Goal: Book appointment/travel/reservation

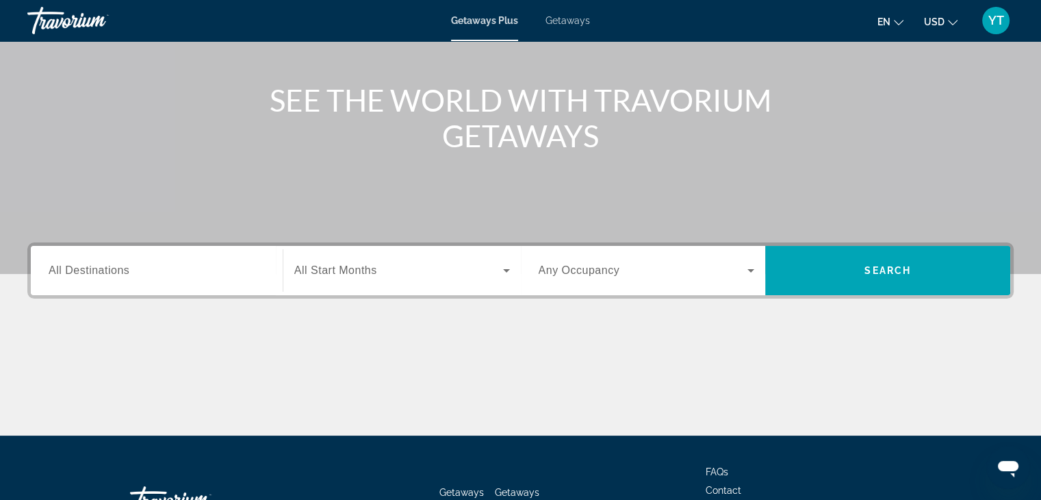
click at [124, 266] on span "All Destinations" at bounding box center [89, 270] width 81 height 12
click at [124, 266] on input "Destination All Destinations" at bounding box center [157, 271] width 216 height 16
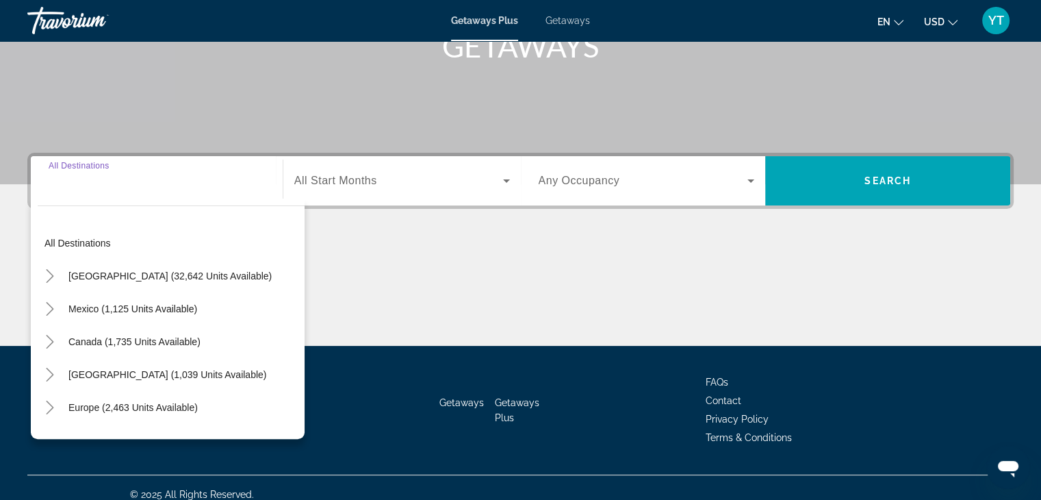
scroll to position [240, 0]
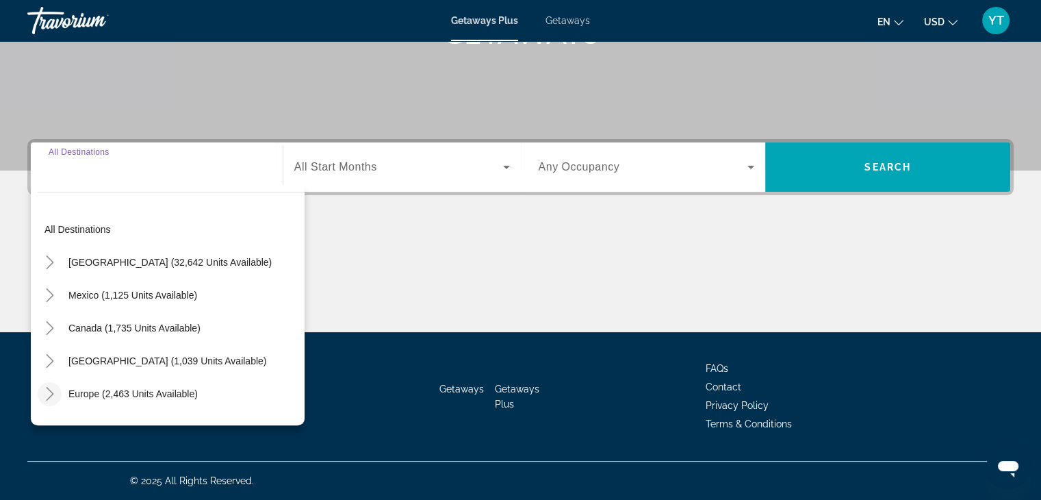
click at [50, 391] on icon "Toggle Europe (2,463 units available)" at bounding box center [50, 394] width 8 height 14
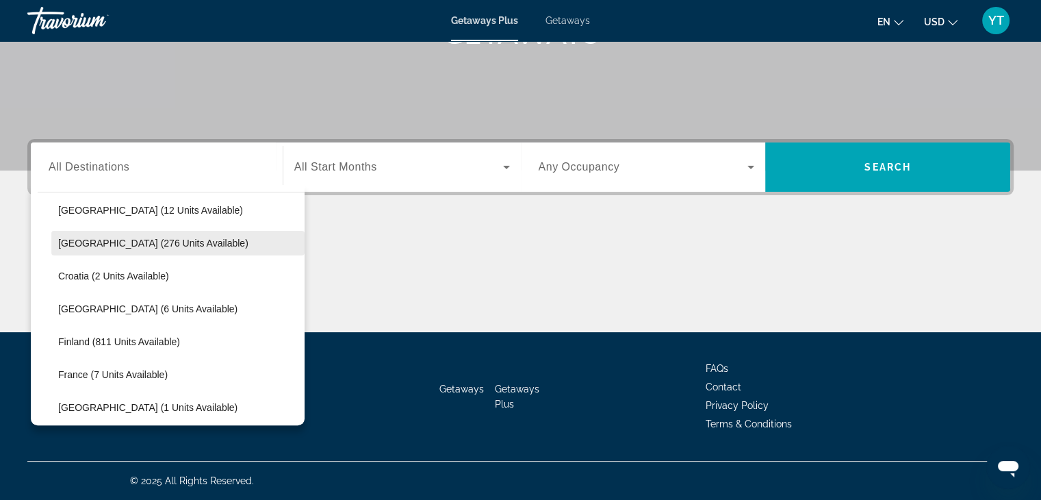
scroll to position [240, 0]
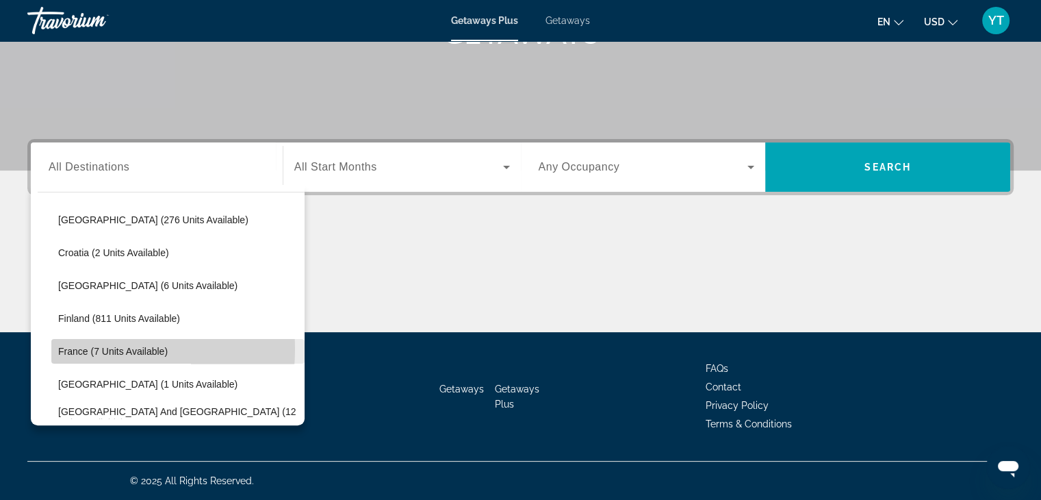
click at [68, 348] on span "France (7 units available)" at bounding box center [112, 351] width 109 height 11
type input "**********"
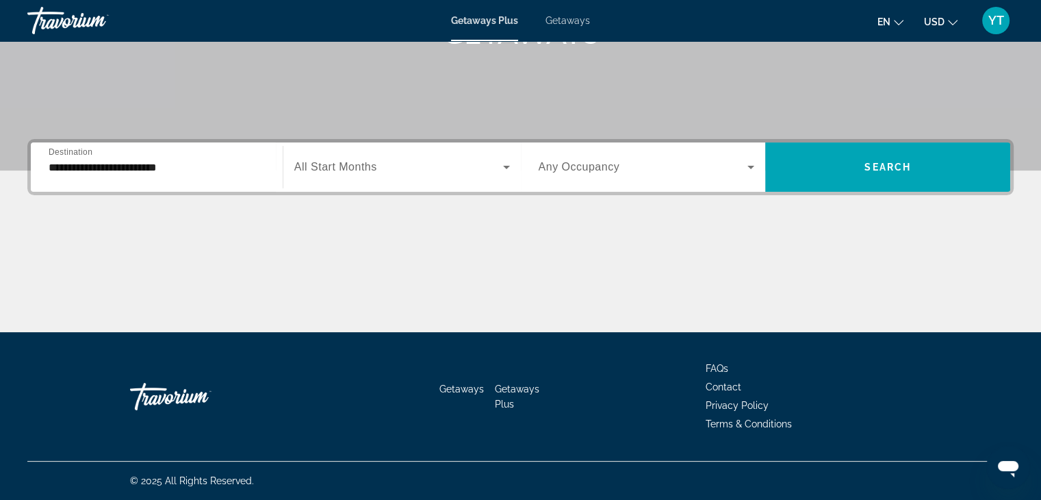
click at [333, 167] on span "All Start Months" at bounding box center [335, 167] width 83 height 12
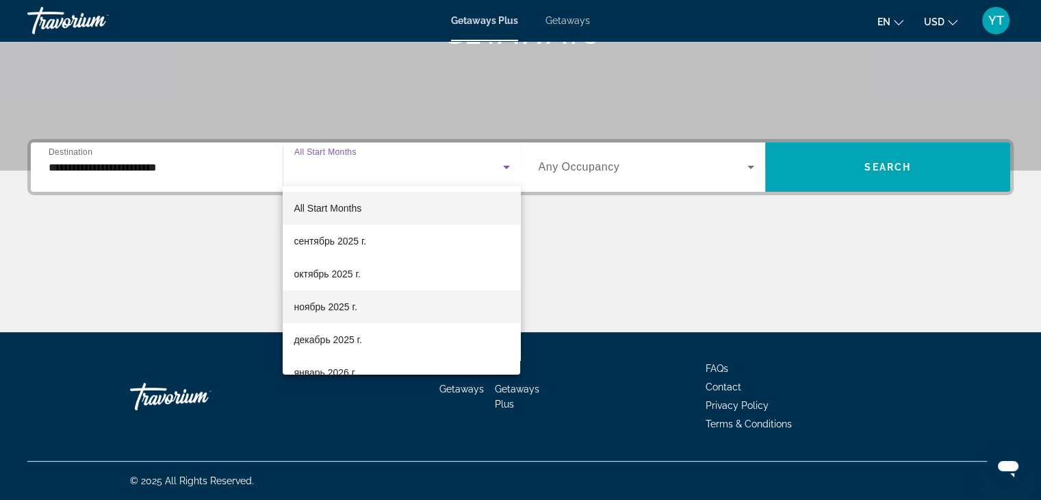
click at [342, 305] on span "ноябрь 2025 г." at bounding box center [325, 306] width 63 height 16
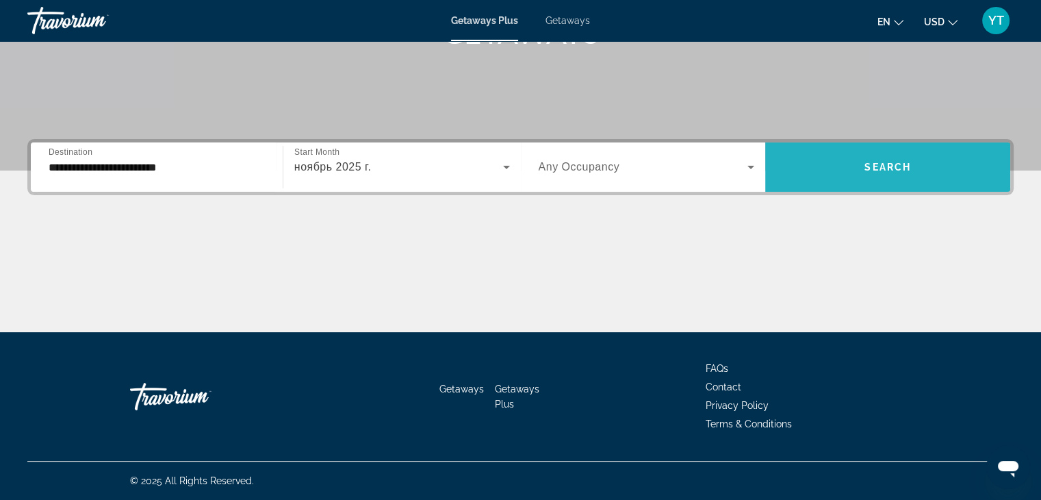
click at [840, 166] on span "Search widget" at bounding box center [887, 167] width 245 height 33
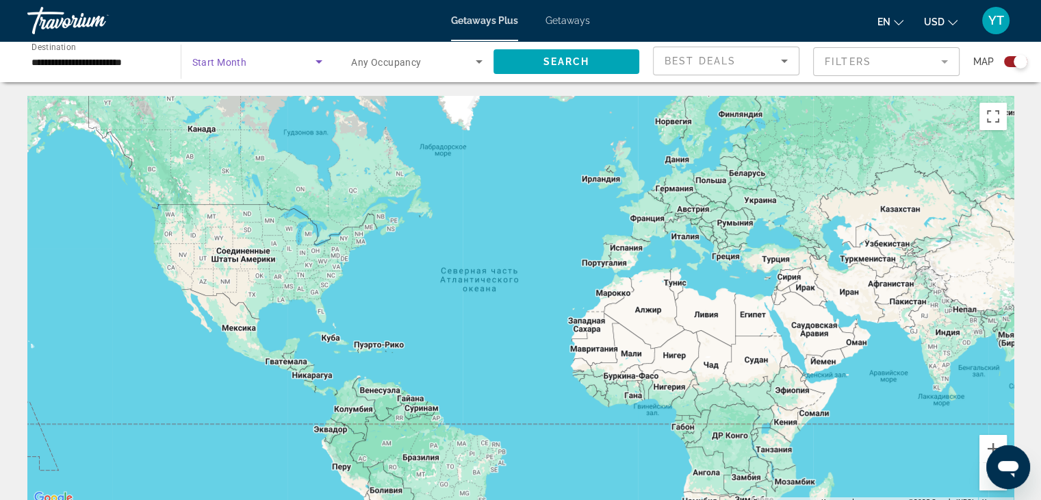
click at [281, 65] on span "Search widget" at bounding box center [254, 61] width 124 height 16
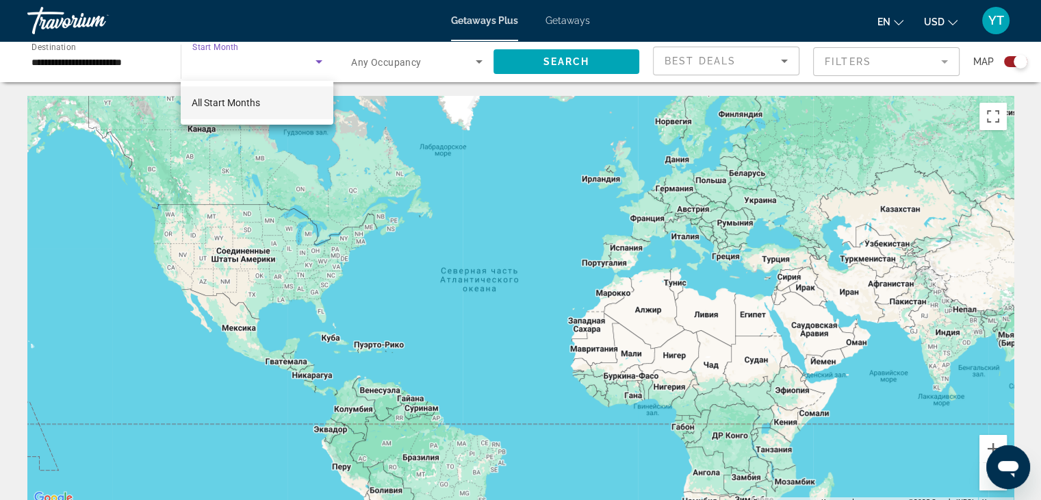
click at [281, 65] on div at bounding box center [520, 250] width 1041 height 500
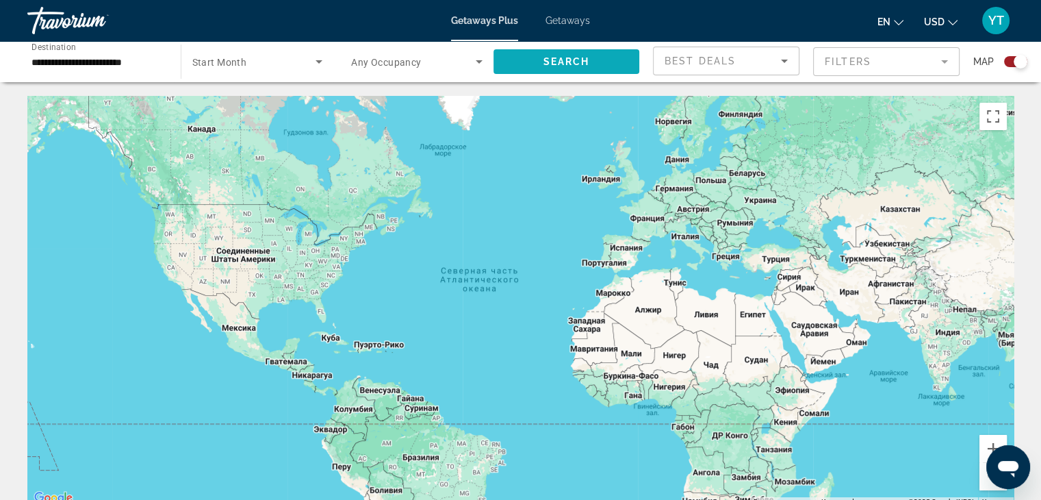
click at [551, 60] on span "Search" at bounding box center [566, 61] width 47 height 11
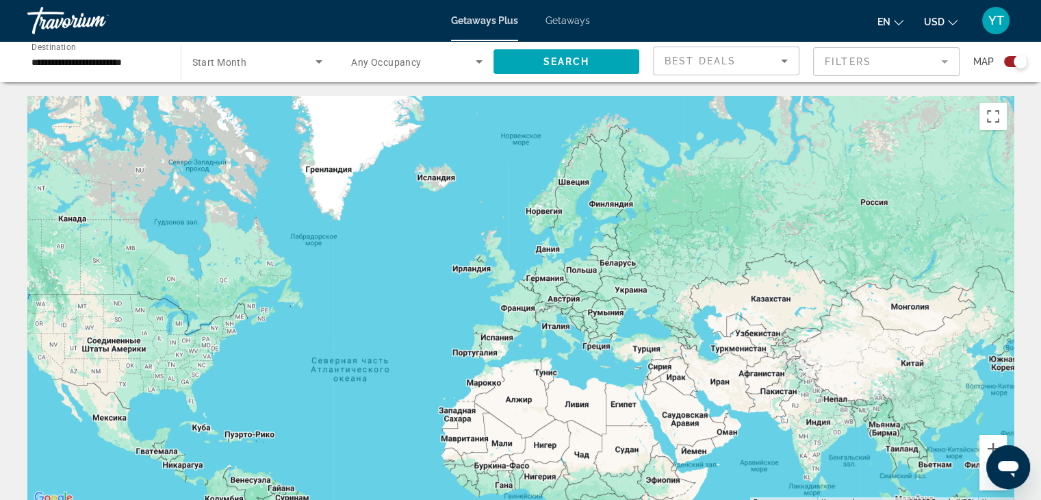
drag, startPoint x: 516, startPoint y: 216, endPoint x: 399, endPoint y: 268, distance: 128.1
click at [399, 268] on div "Main content" at bounding box center [520, 301] width 986 height 411
click at [569, 17] on span "Getaways" at bounding box center [567, 20] width 44 height 11
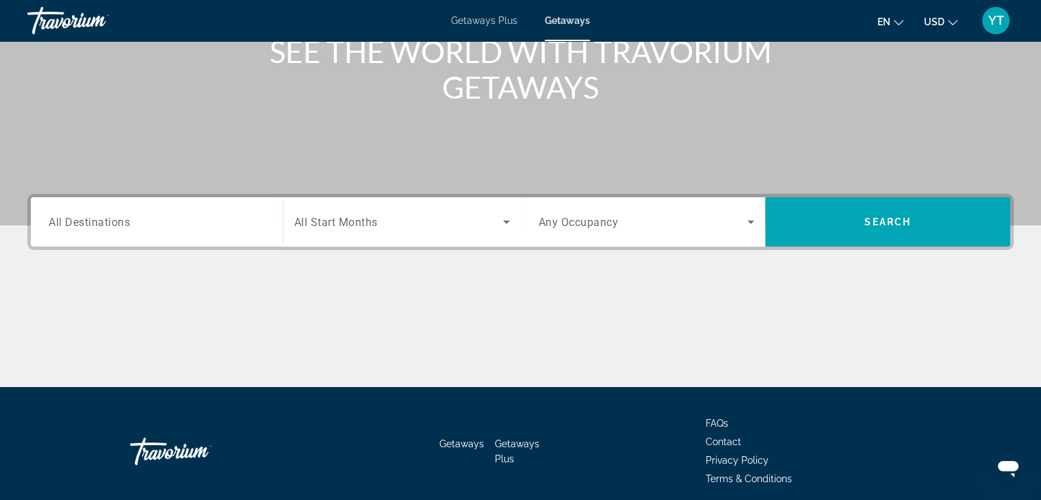
scroll to position [240, 0]
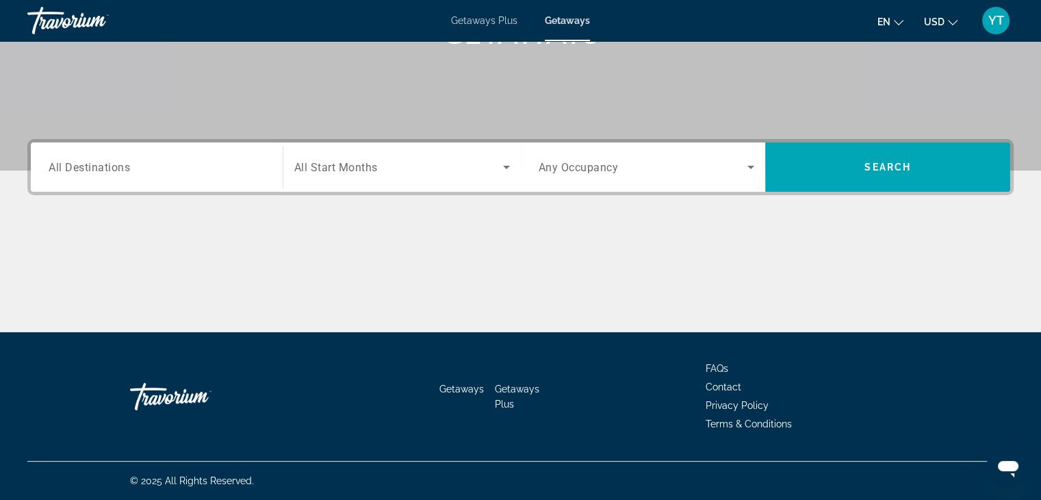
click at [222, 166] on input "Destination All Destinations" at bounding box center [157, 167] width 216 height 16
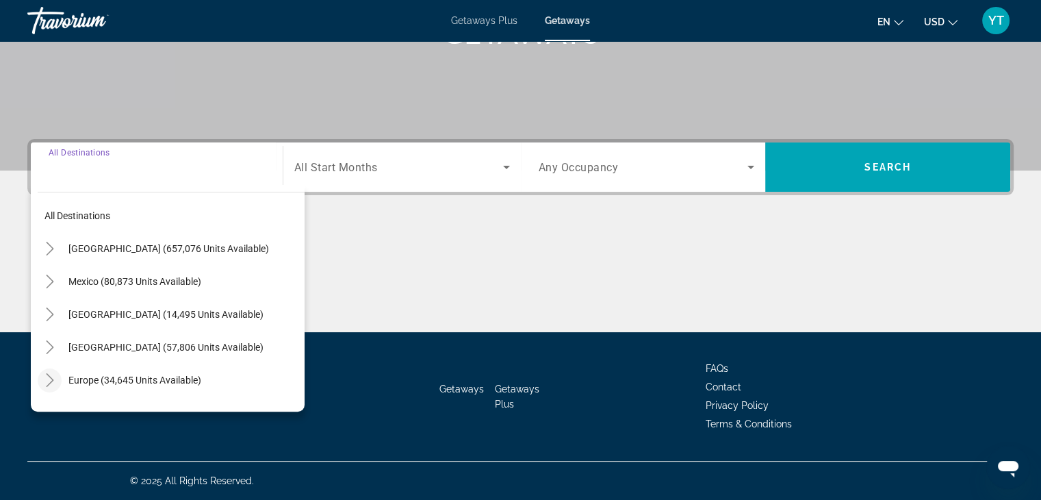
click at [44, 379] on icon "Toggle Europe (34,645 units available)" at bounding box center [50, 380] width 14 height 14
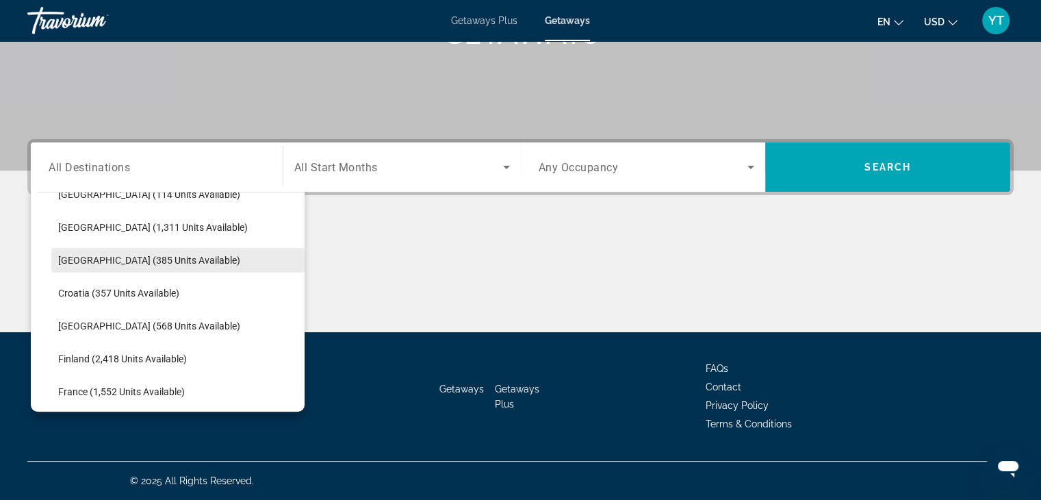
scroll to position [240, 0]
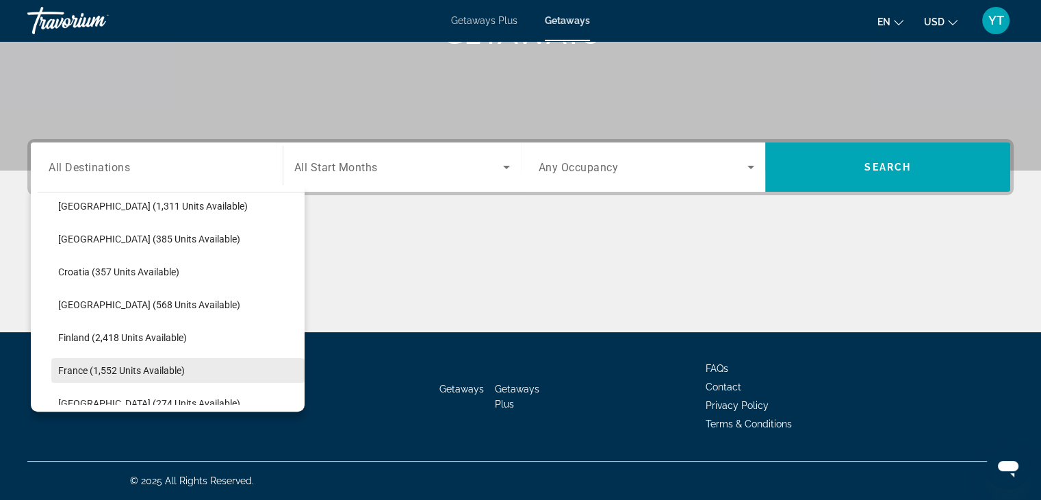
click at [69, 376] on span "Search widget" at bounding box center [177, 370] width 253 height 33
type input "**********"
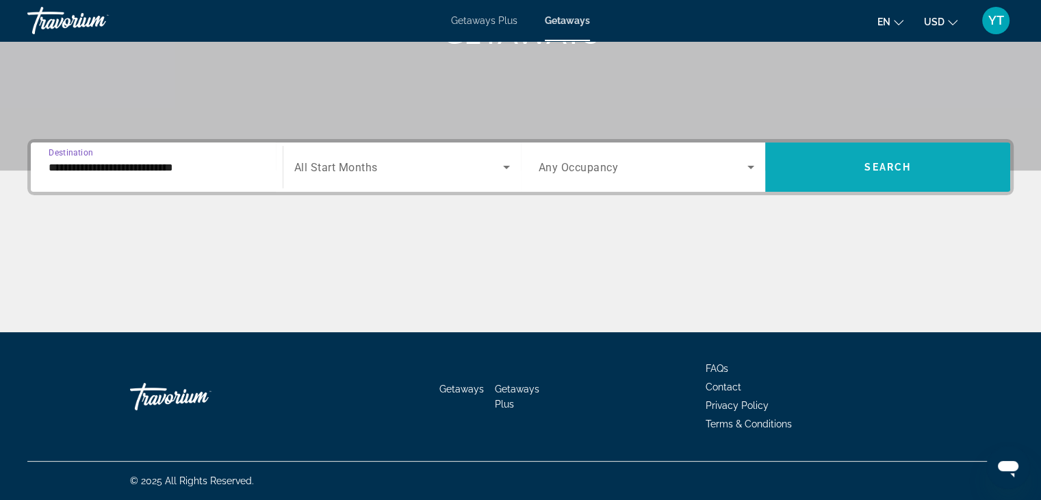
click at [842, 176] on span "Search widget" at bounding box center [887, 167] width 245 height 33
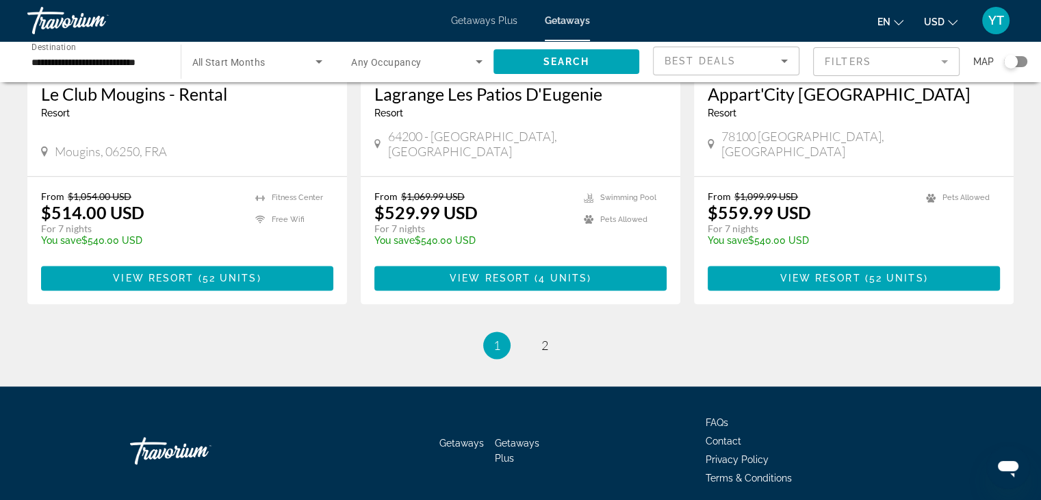
scroll to position [1714, 0]
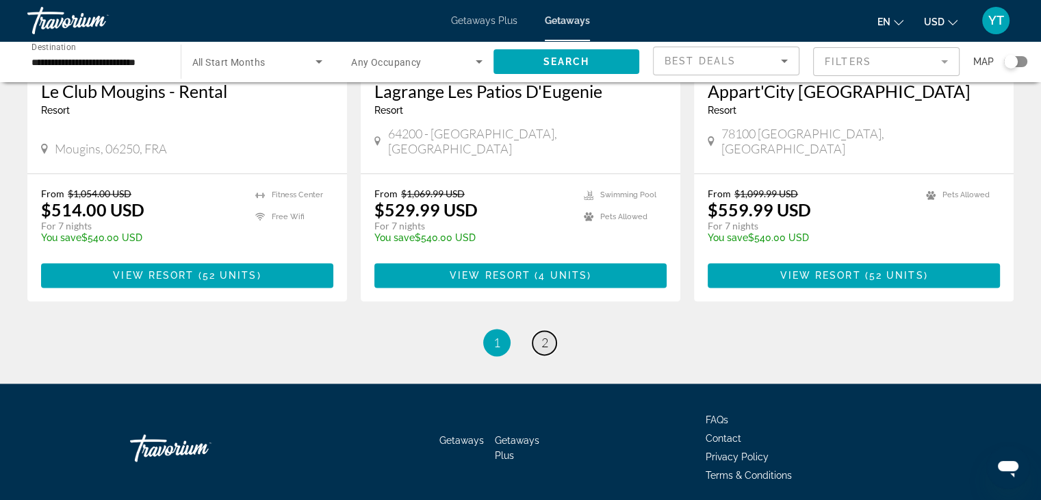
click at [551, 331] on link "page 2" at bounding box center [544, 343] width 24 height 24
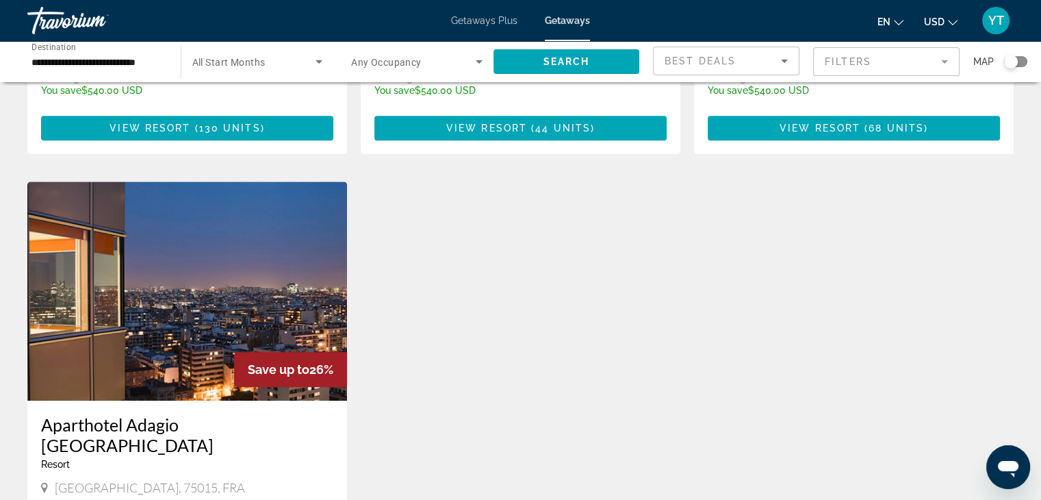
scroll to position [1734, 0]
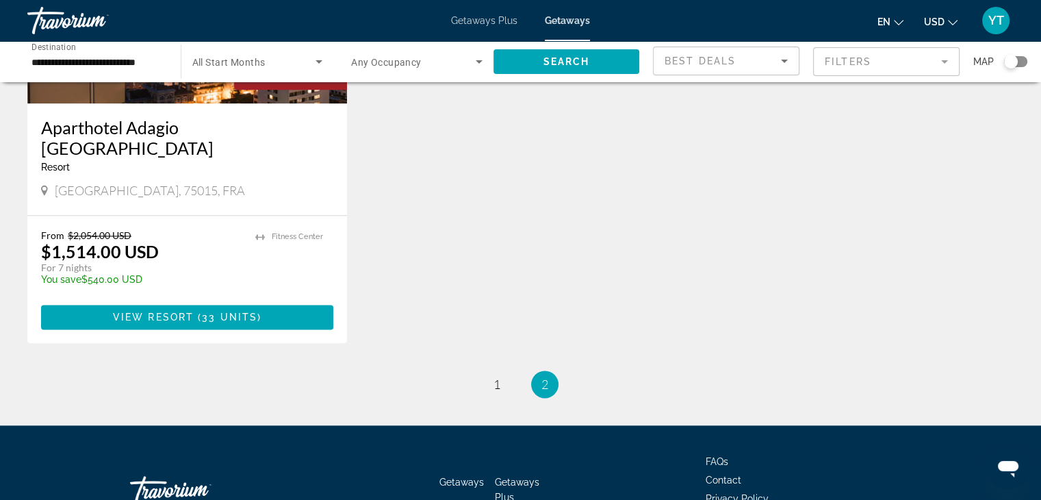
click at [508, 370] on ul "2 / 2 page 1 You're on page 2" at bounding box center [520, 383] width 986 height 27
click at [493, 376] on span "1" at bounding box center [496, 383] width 7 height 15
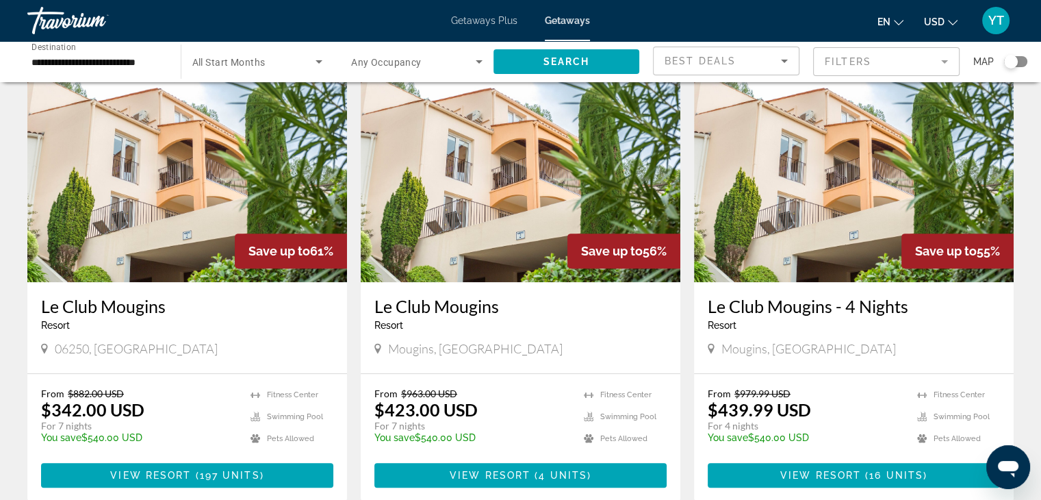
scroll to position [205, 0]
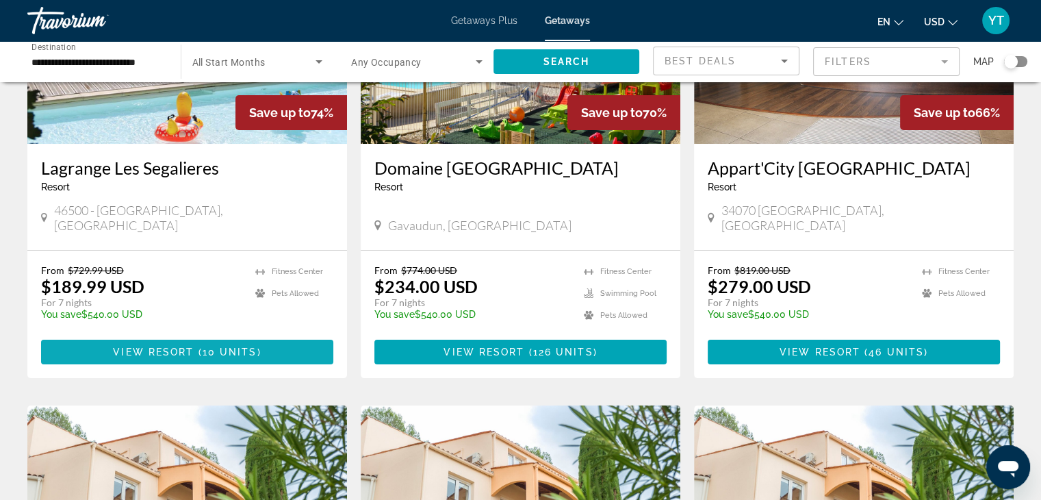
click at [157, 346] on span "View Resort" at bounding box center [153, 351] width 81 height 11
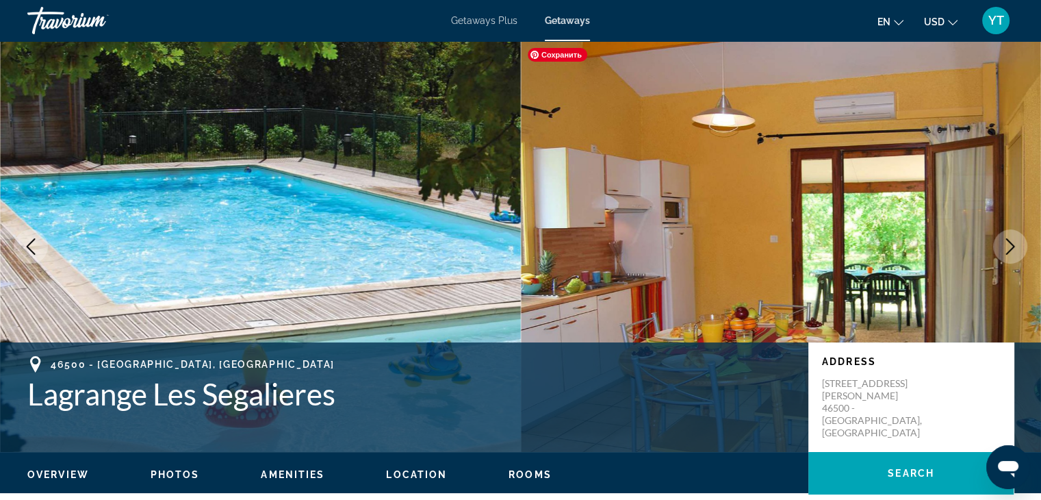
click at [1019, 244] on button "Next image" at bounding box center [1010, 246] width 34 height 34
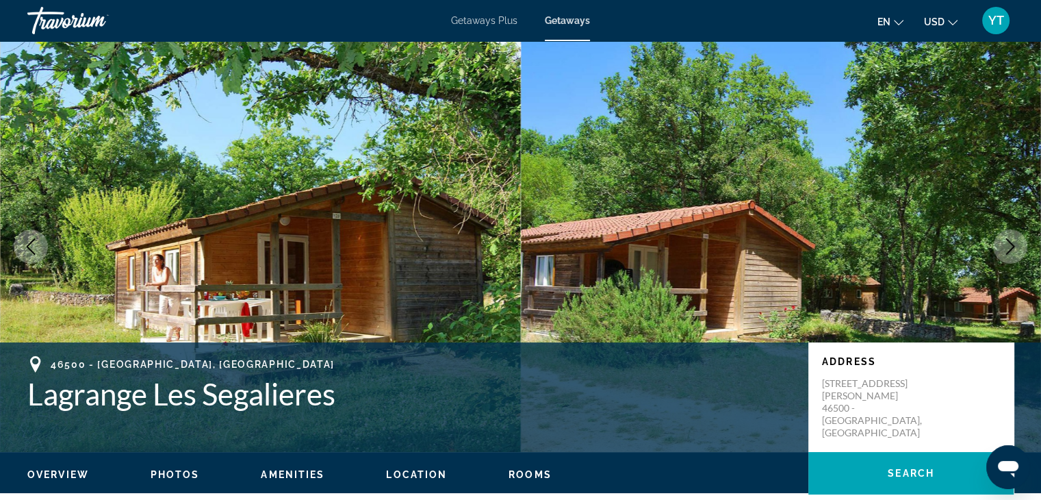
click at [1019, 244] on button "Next image" at bounding box center [1010, 246] width 34 height 34
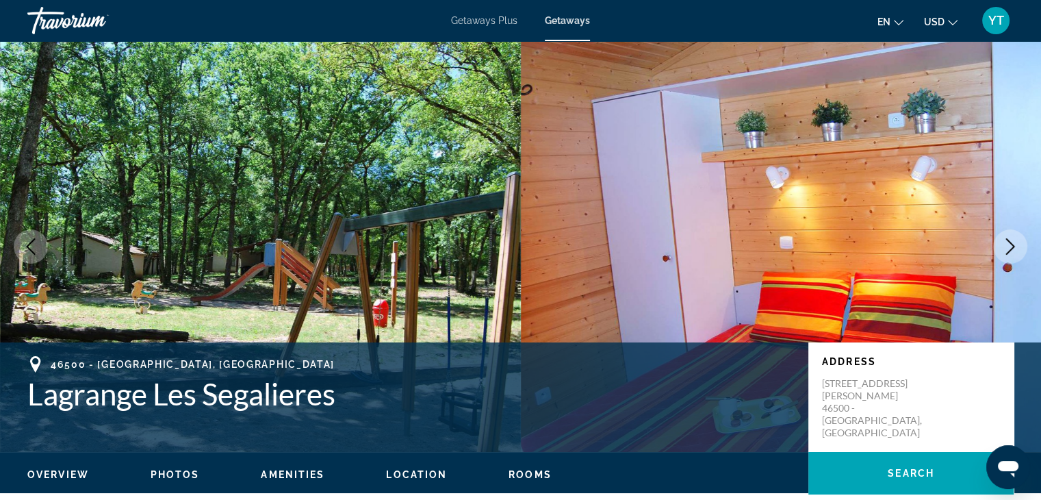
click at [1019, 244] on button "Next image" at bounding box center [1010, 246] width 34 height 34
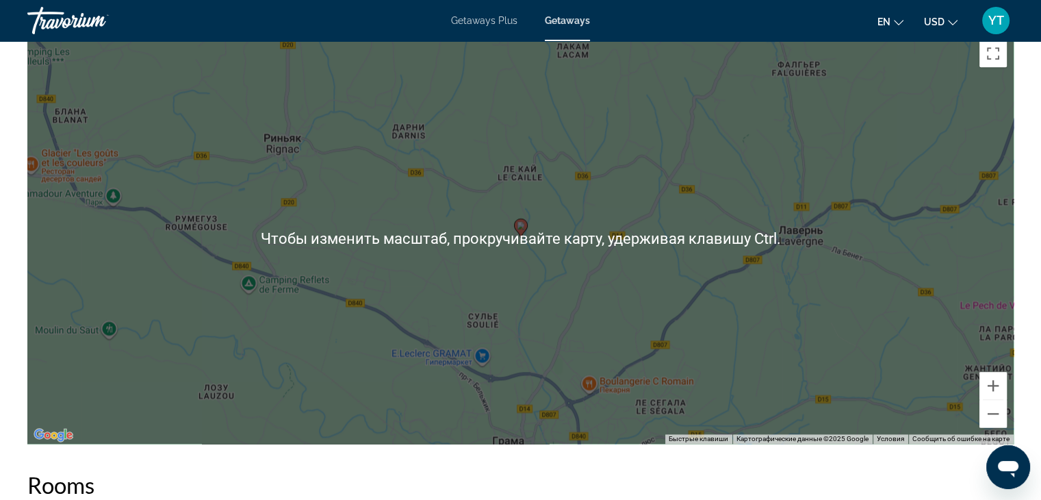
scroll to position [1848, 0]
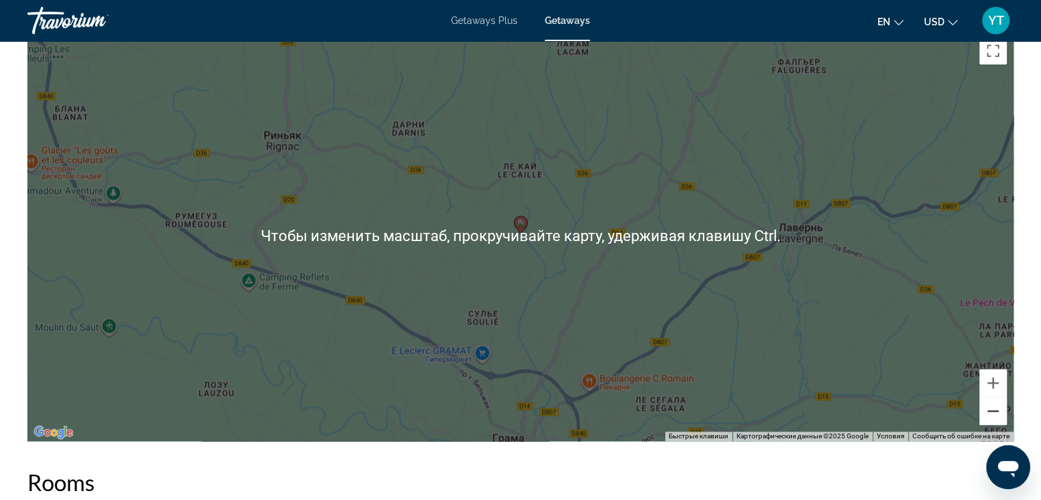
click at [991, 401] on button "Уменьшить" at bounding box center [992, 410] width 27 height 27
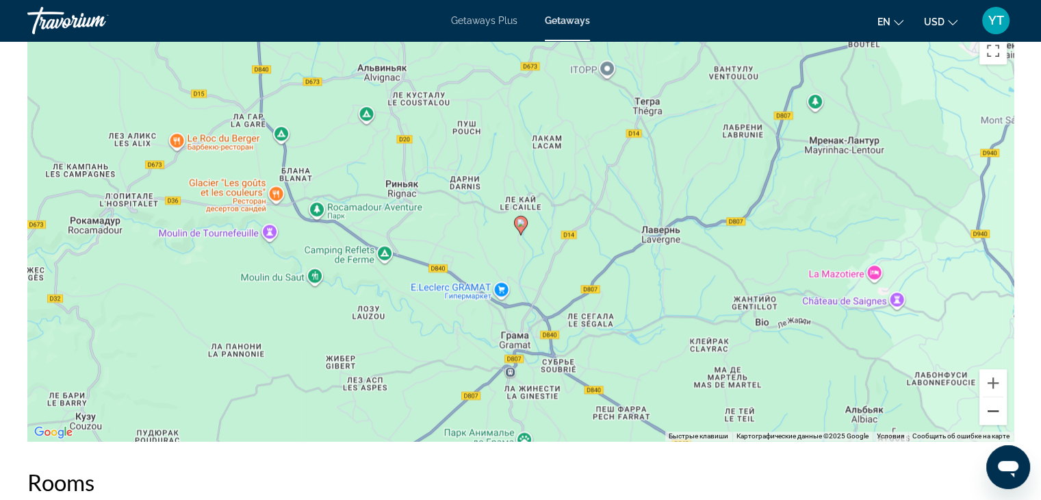
click at [991, 401] on button "Уменьшить" at bounding box center [992, 410] width 27 height 27
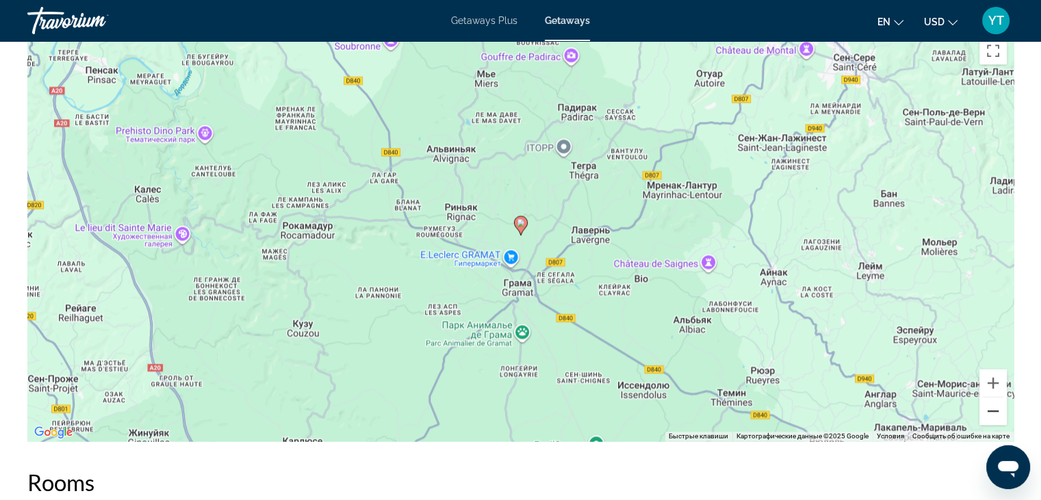
click at [991, 401] on button "Уменьшить" at bounding box center [992, 410] width 27 height 27
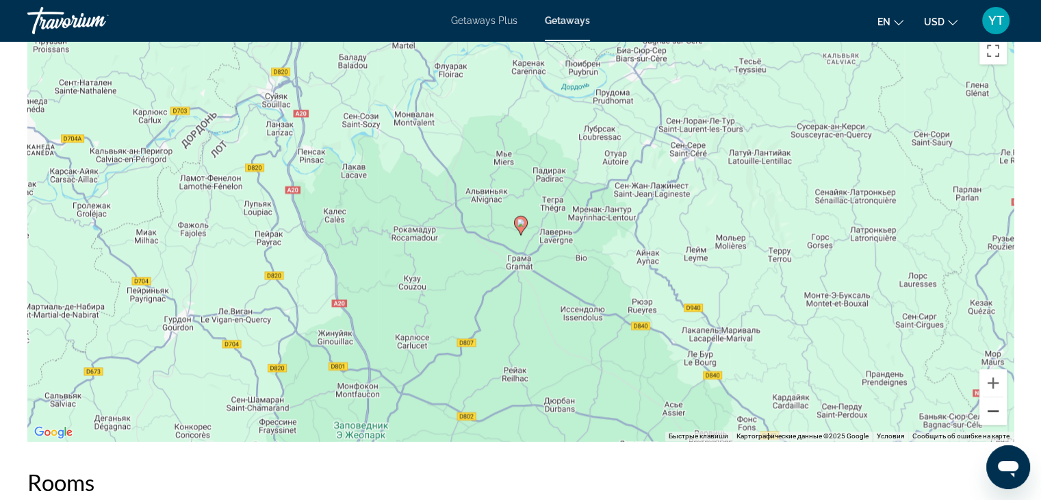
click at [991, 401] on button "Уменьшить" at bounding box center [992, 410] width 27 height 27
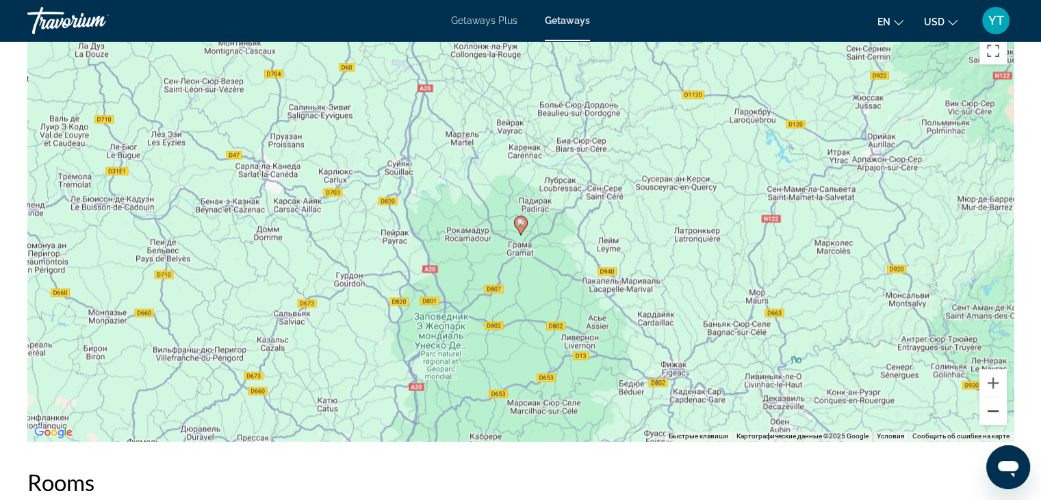
click at [991, 401] on button "Уменьшить" at bounding box center [992, 410] width 27 height 27
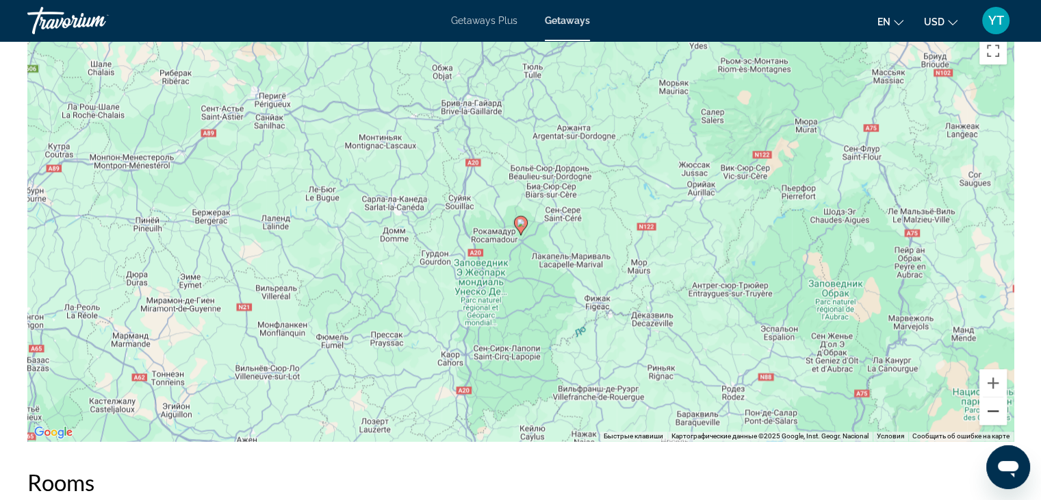
click at [991, 401] on button "Уменьшить" at bounding box center [992, 410] width 27 height 27
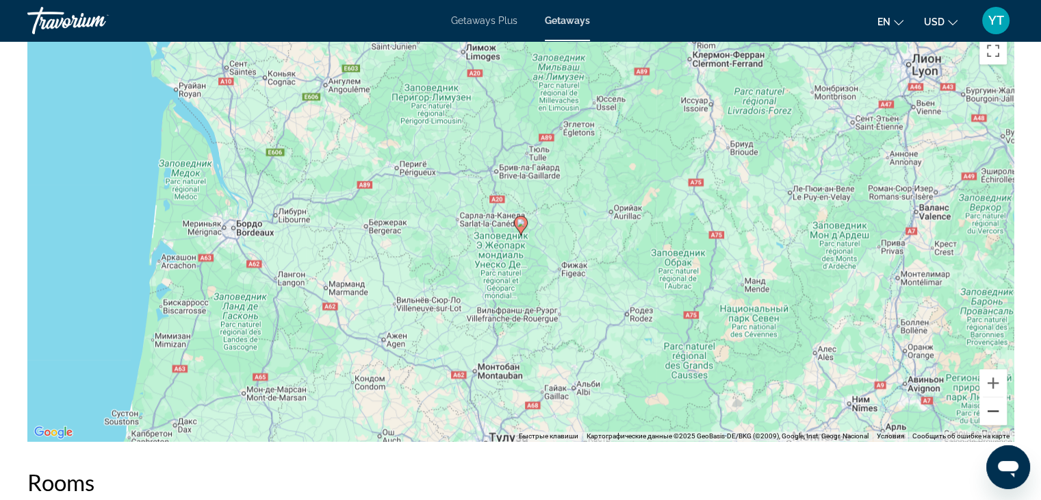
click at [991, 401] on button "Уменьшить" at bounding box center [992, 410] width 27 height 27
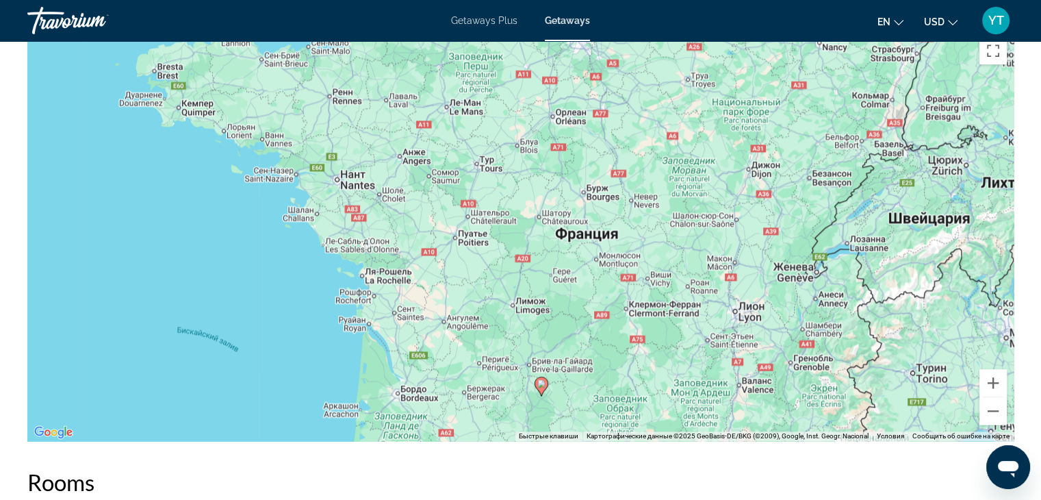
drag, startPoint x: 686, startPoint y: 153, endPoint x: 707, endPoint y: 315, distance: 162.8
click at [707, 315] on div "Чтобы активировать перетаскивание с помощью клавиатуры, нажмите Alt + Ввод. Пос…" at bounding box center [520, 235] width 986 height 411
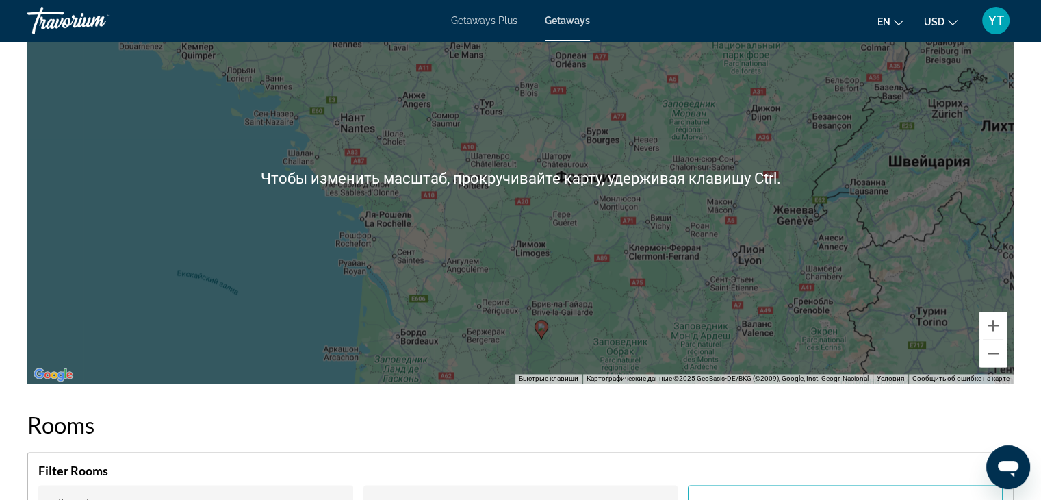
scroll to position [1916, 0]
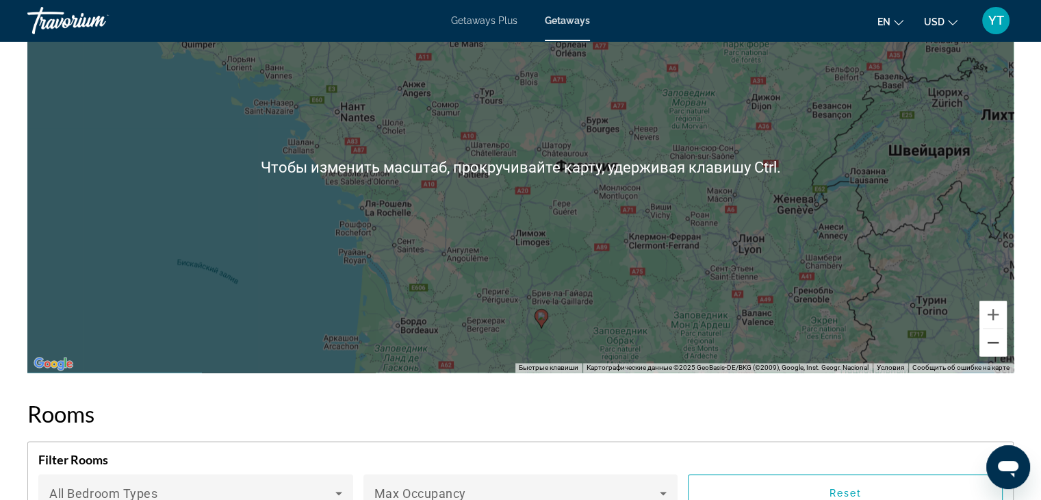
click at [988, 337] on button "Уменьшить" at bounding box center [992, 341] width 27 height 27
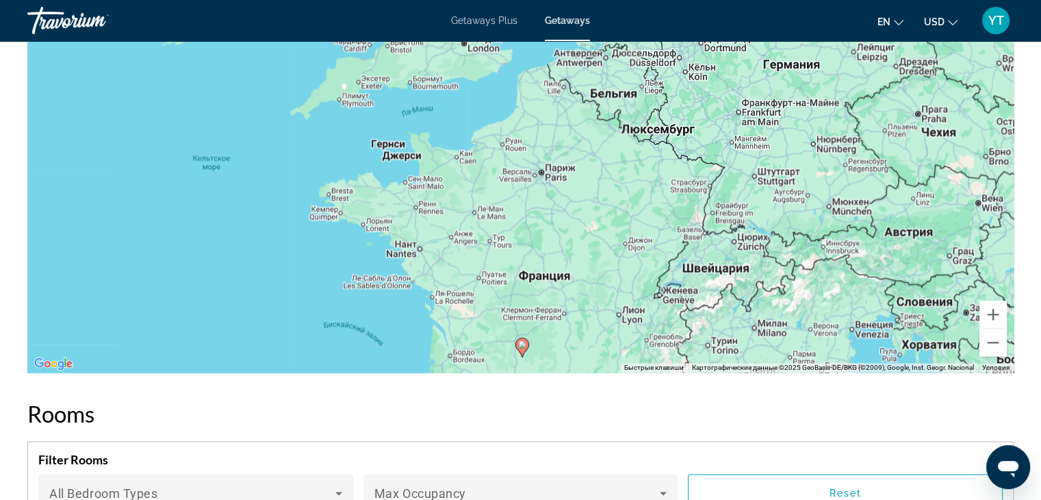
drag, startPoint x: 606, startPoint y: 96, endPoint x: 597, endPoint y: 206, distance: 109.9
click at [597, 206] on div "Чтобы активировать перетаскивание с помощью клавиатуры, нажмите Alt + Ввод. Пос…" at bounding box center [520, 167] width 986 height 411
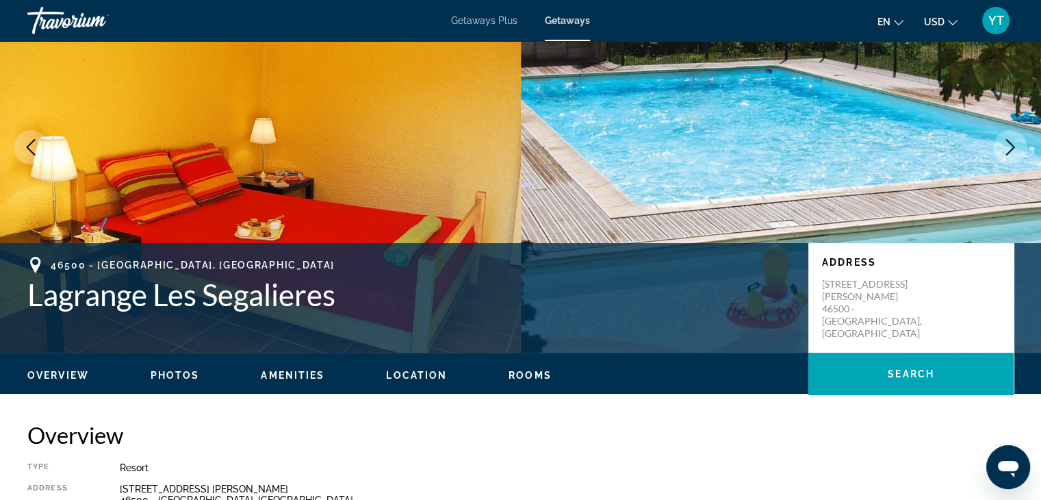
scroll to position [0, 0]
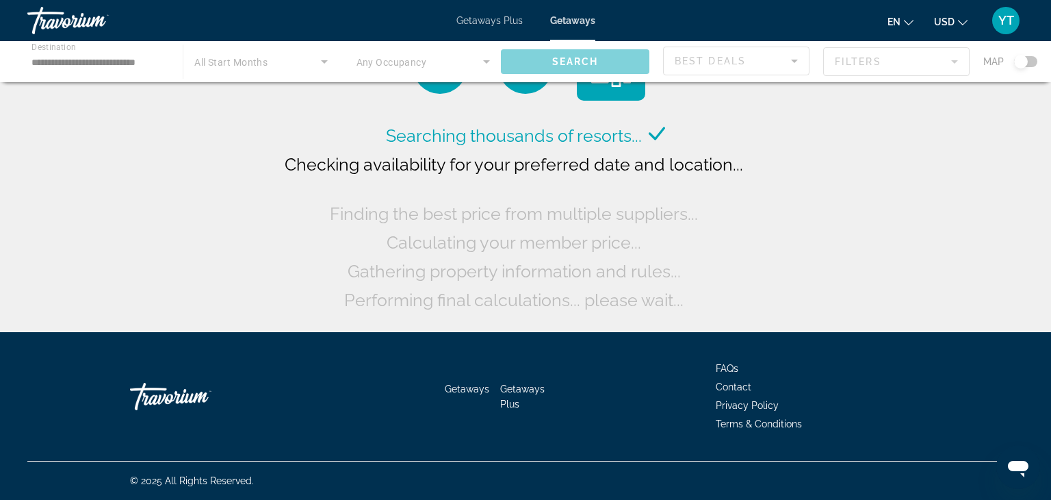
click at [94, 61] on div "Main content" at bounding box center [525, 61] width 1051 height 41
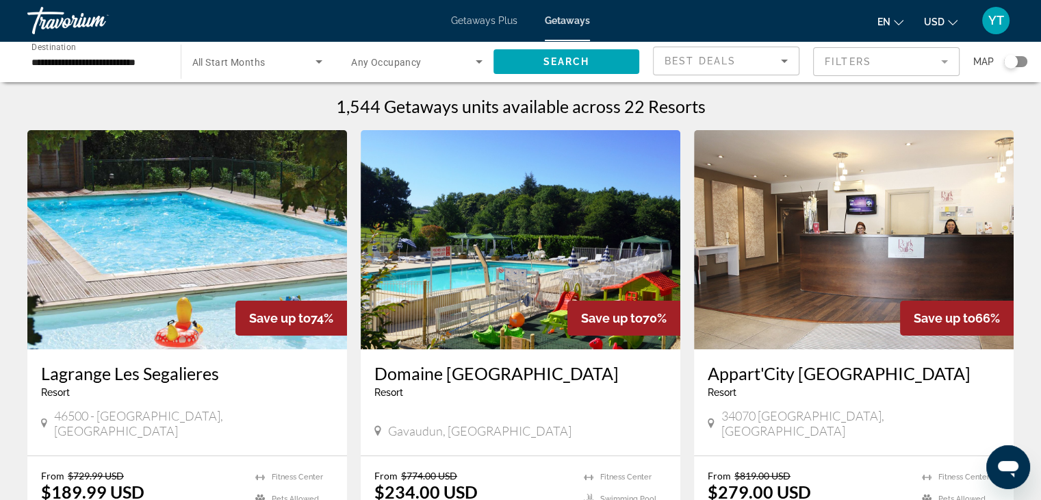
click at [68, 55] on input "**********" at bounding box center [96, 62] width 131 height 16
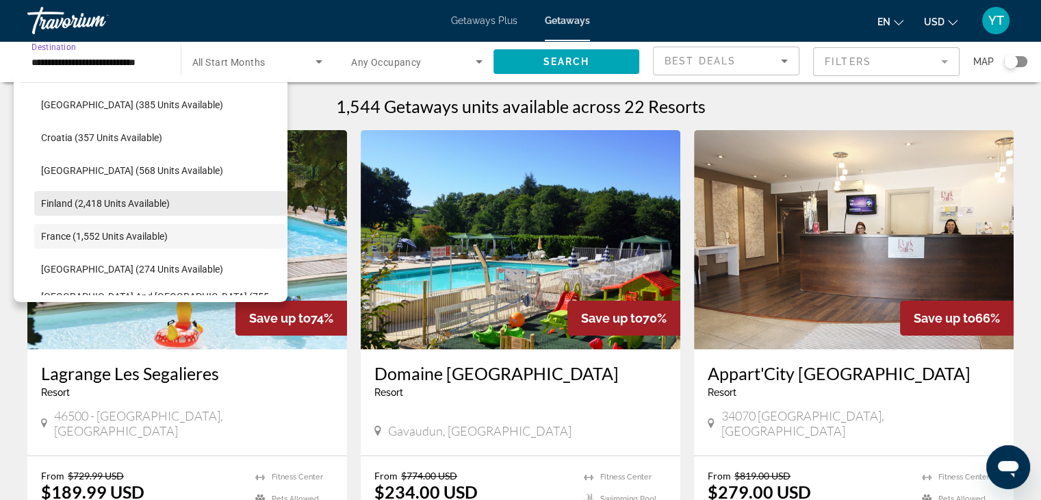
scroll to position [243, 0]
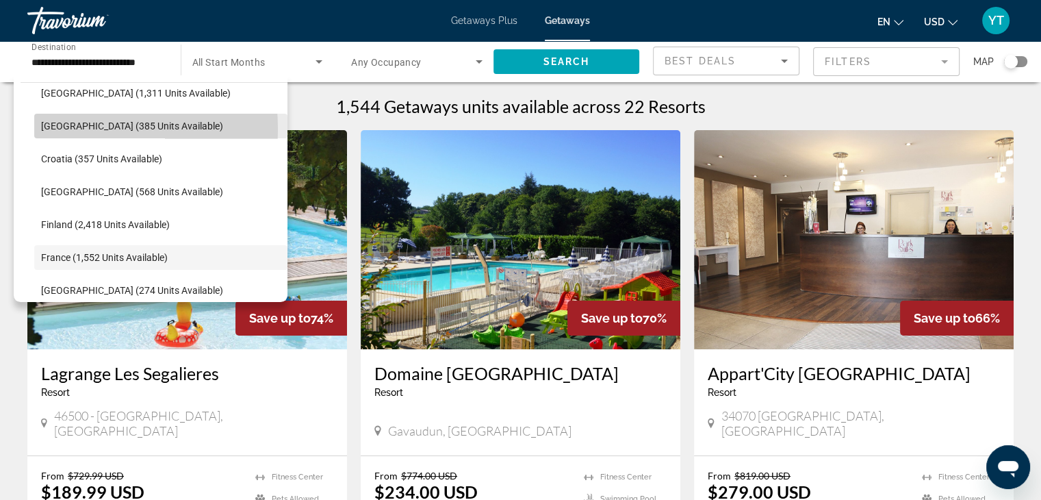
click at [47, 129] on span "[GEOGRAPHIC_DATA] (385 units available)" at bounding box center [132, 125] width 182 height 11
type input "**********"
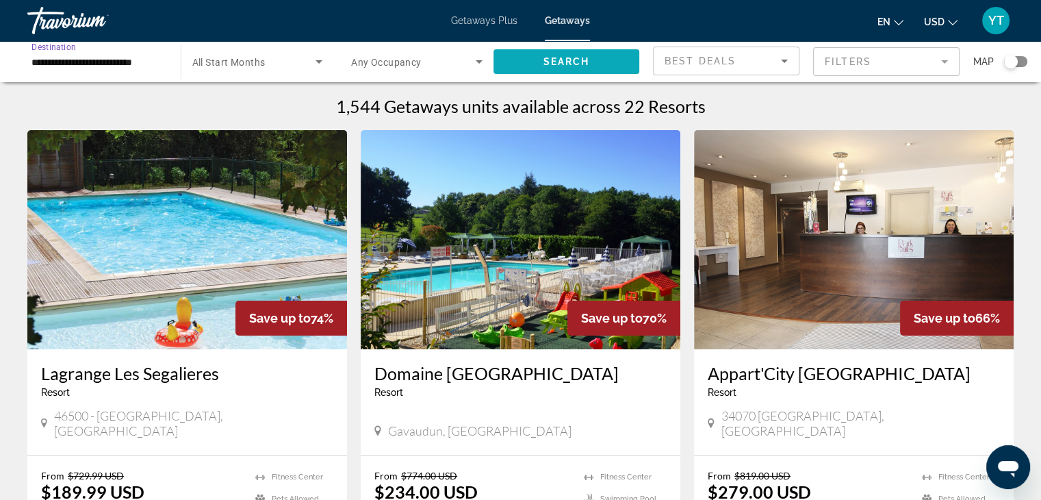
click at [552, 56] on span "Search" at bounding box center [566, 61] width 47 height 11
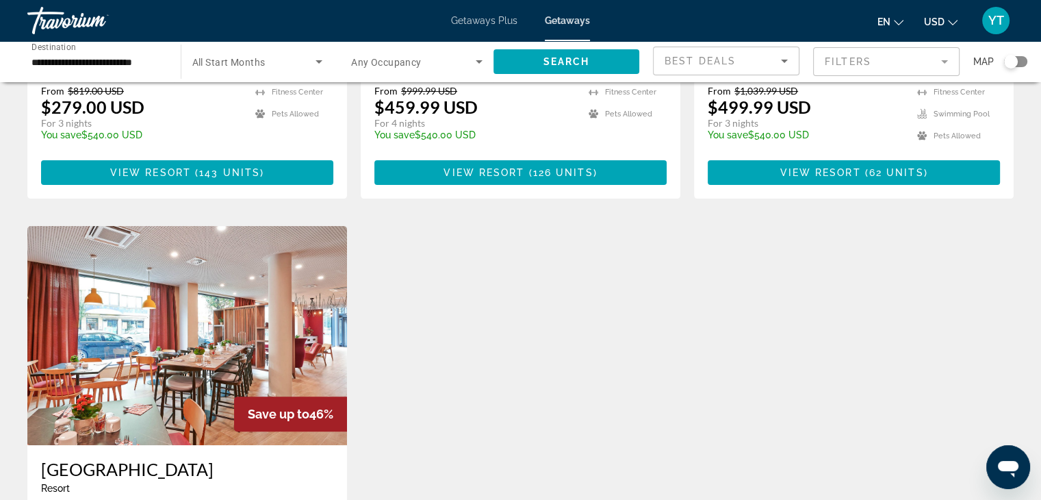
scroll to position [205, 0]
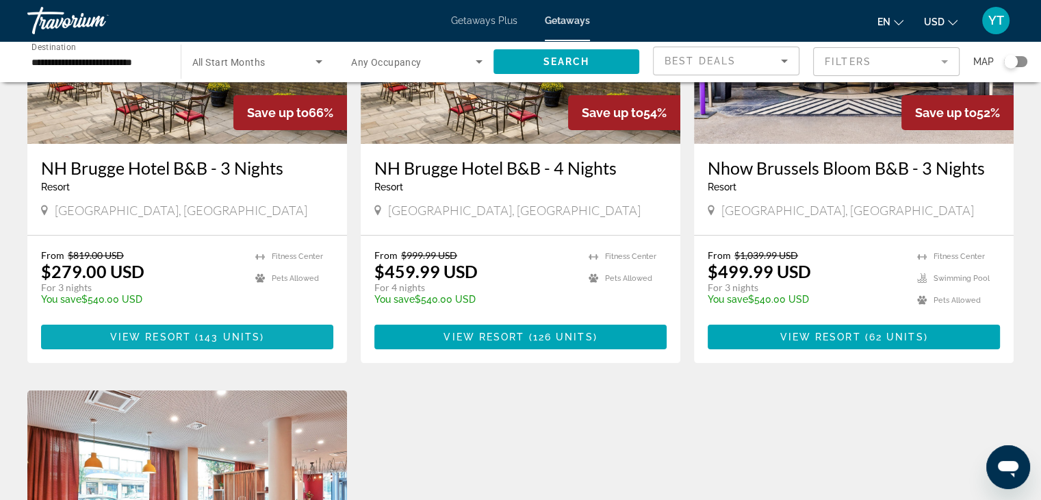
click at [134, 337] on span "View Resort" at bounding box center [150, 336] width 81 height 11
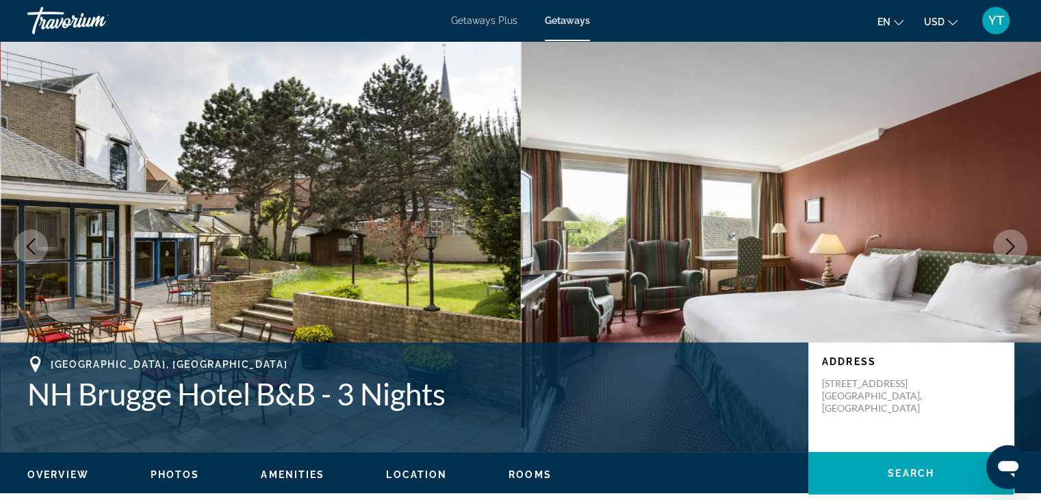
click at [1012, 251] on icon "Next image" at bounding box center [1010, 246] width 16 height 16
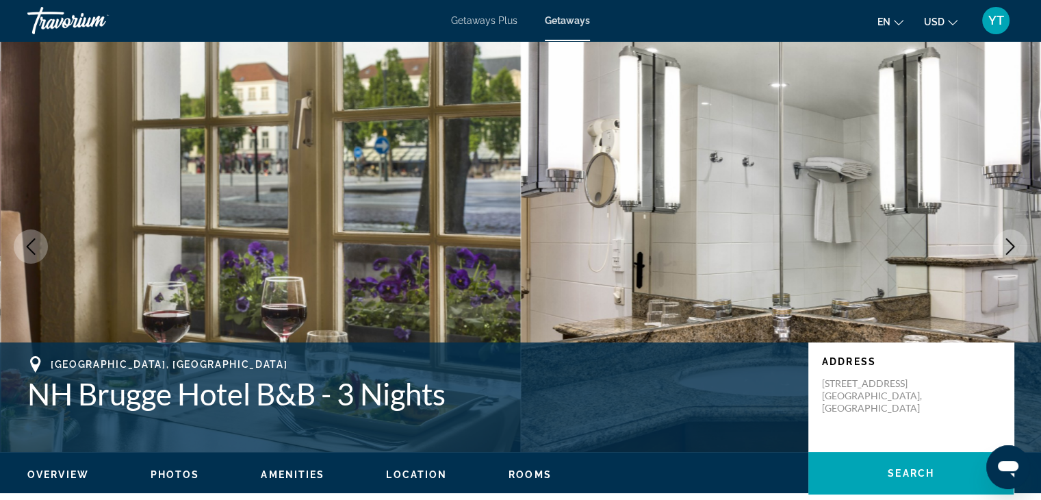
click at [1012, 251] on icon "Next image" at bounding box center [1010, 246] width 16 height 16
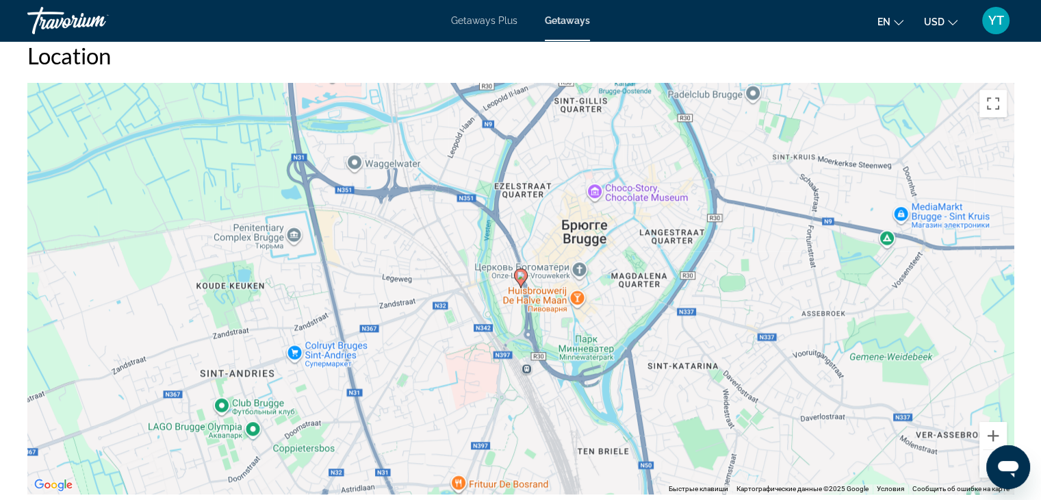
scroll to position [1369, 0]
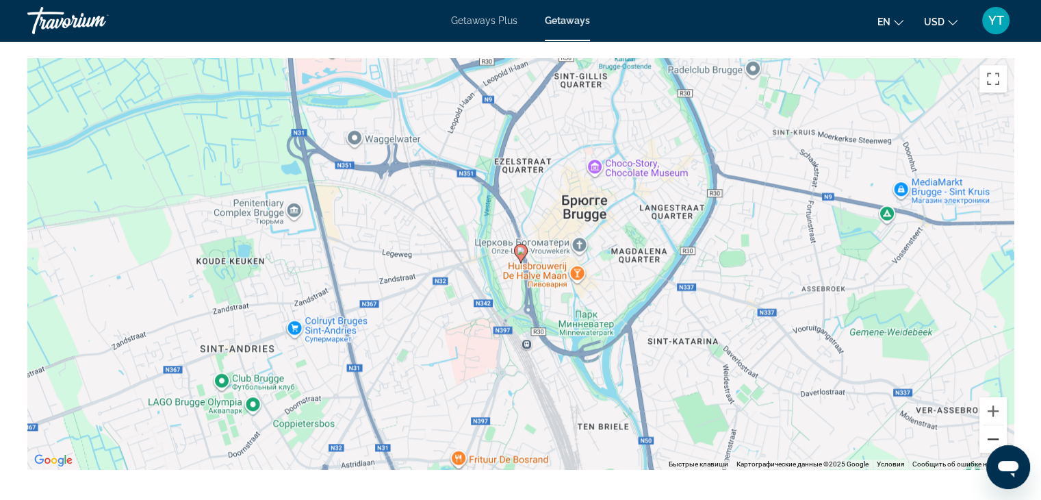
click at [996, 431] on button "Уменьшить" at bounding box center [992, 438] width 27 height 27
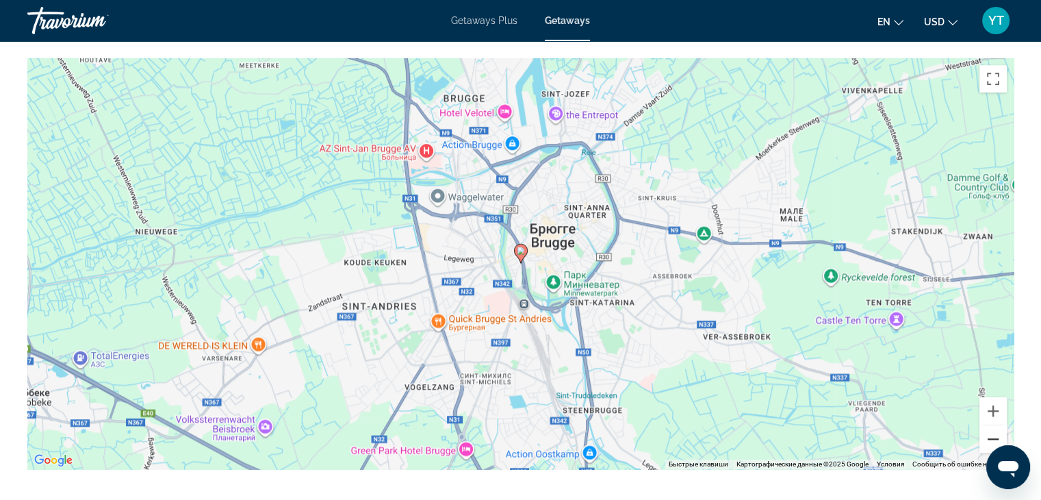
click at [996, 431] on button "Уменьшить" at bounding box center [992, 438] width 27 height 27
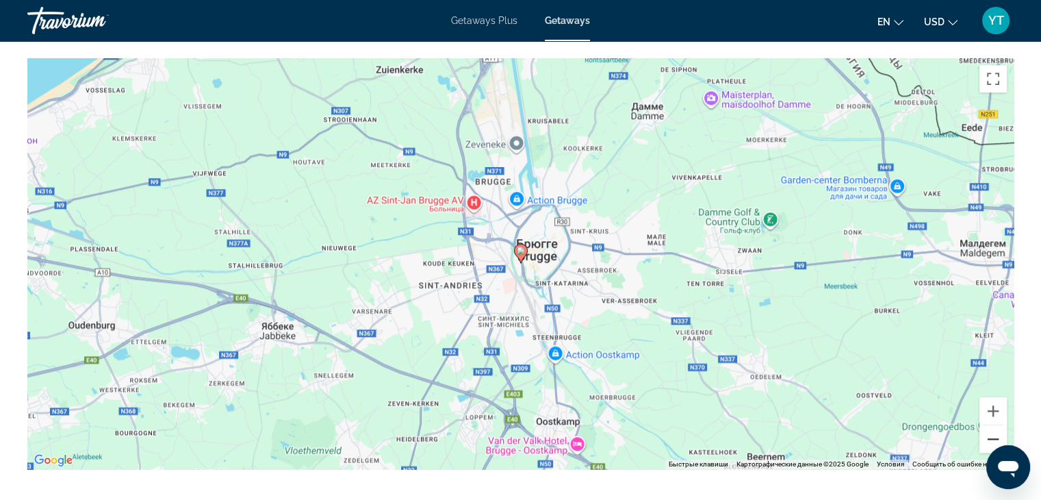
click at [996, 431] on button "Уменьшить" at bounding box center [992, 438] width 27 height 27
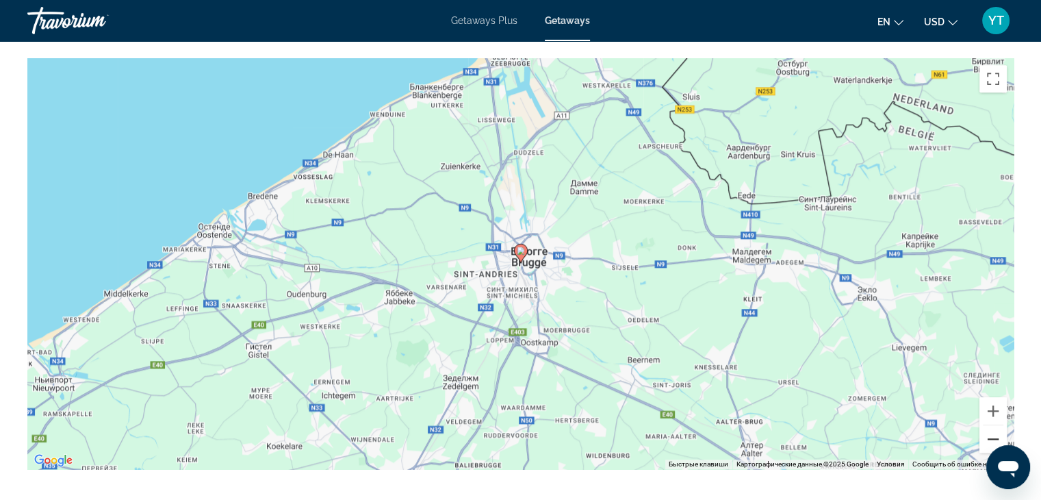
click at [996, 431] on button "Уменьшить" at bounding box center [992, 438] width 27 height 27
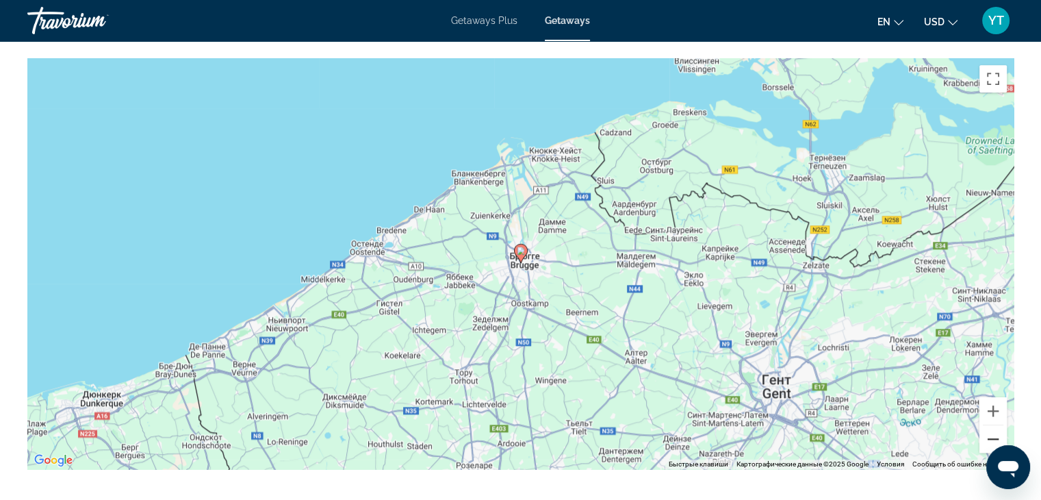
click at [996, 431] on button "Уменьшить" at bounding box center [992, 438] width 27 height 27
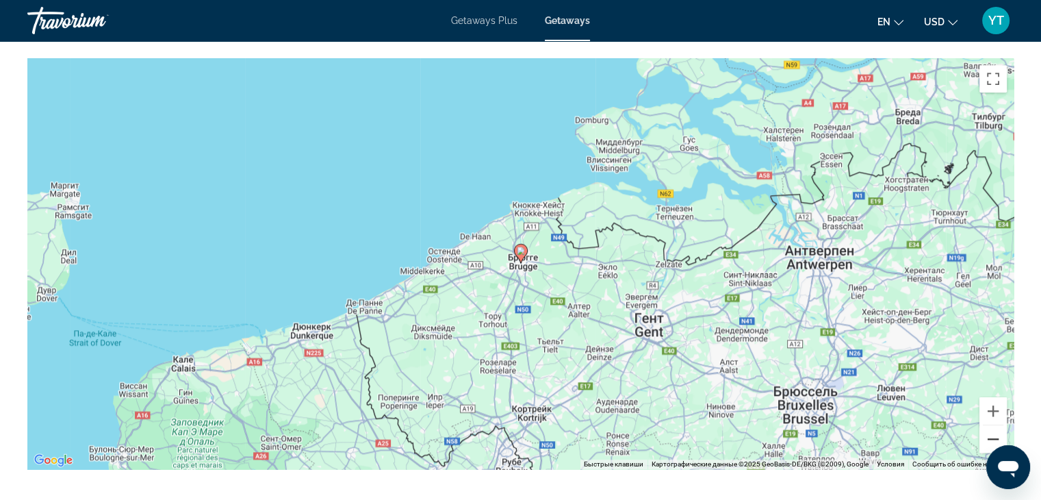
click at [996, 431] on button "Уменьшить" at bounding box center [992, 438] width 27 height 27
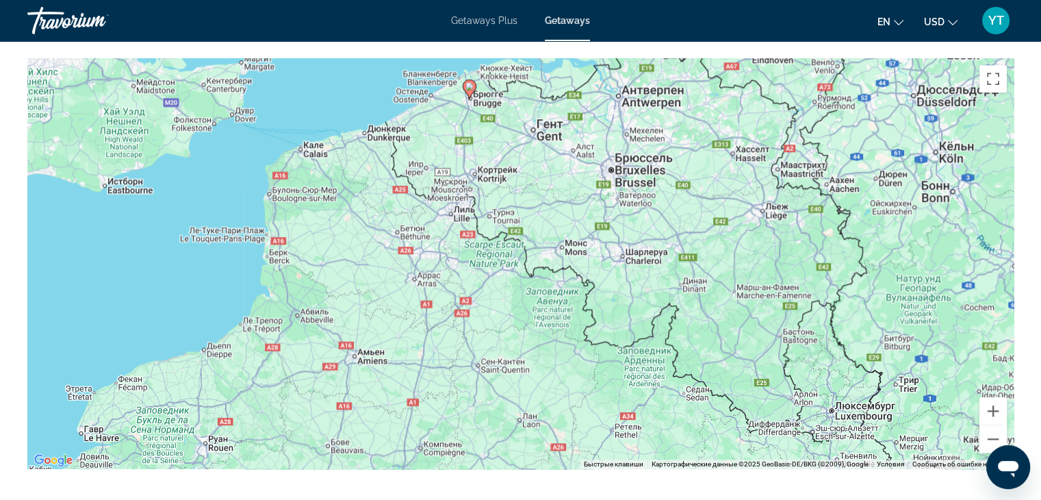
drag, startPoint x: 561, startPoint y: 298, endPoint x: 511, endPoint y: 154, distance: 153.0
click at [511, 154] on div "Чтобы активировать перетаскивание с помощью клавиатуры, нажмите Alt + Ввод. Пос…" at bounding box center [520, 263] width 986 height 411
